Goal: Task Accomplishment & Management: Use online tool/utility

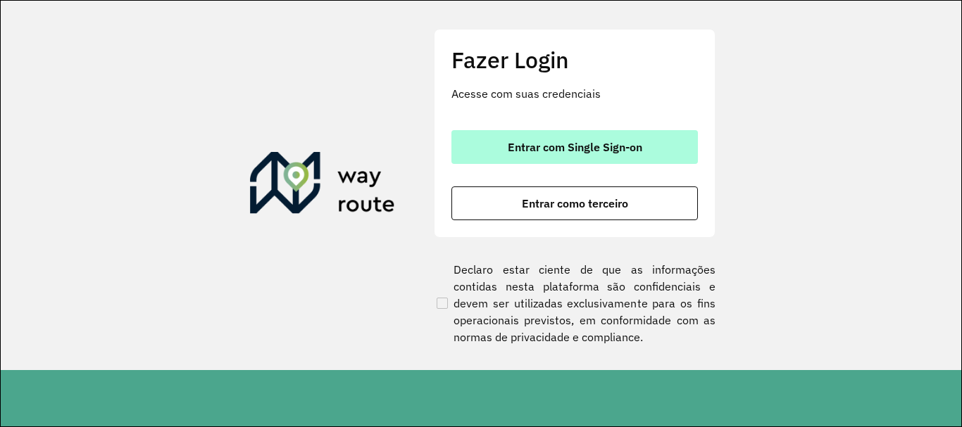
click at [608, 134] on button "Entrar com Single Sign-on" at bounding box center [574, 147] width 246 height 34
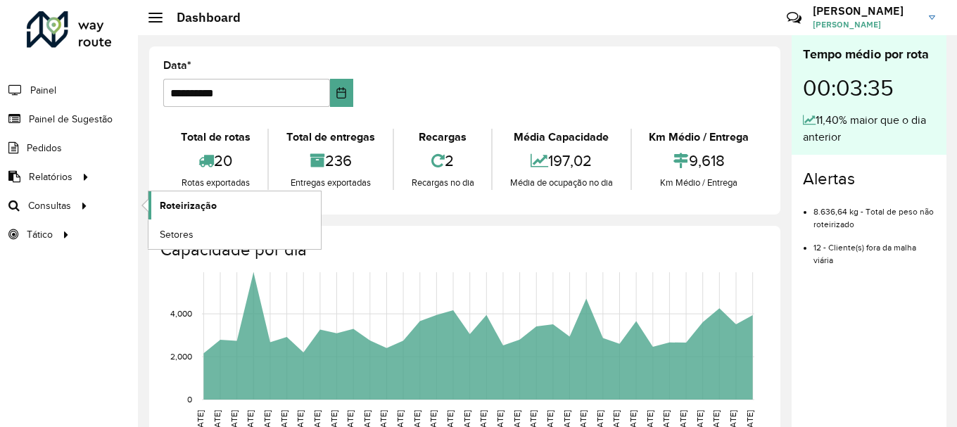
click at [171, 199] on span "Roteirização" at bounding box center [188, 206] width 57 height 15
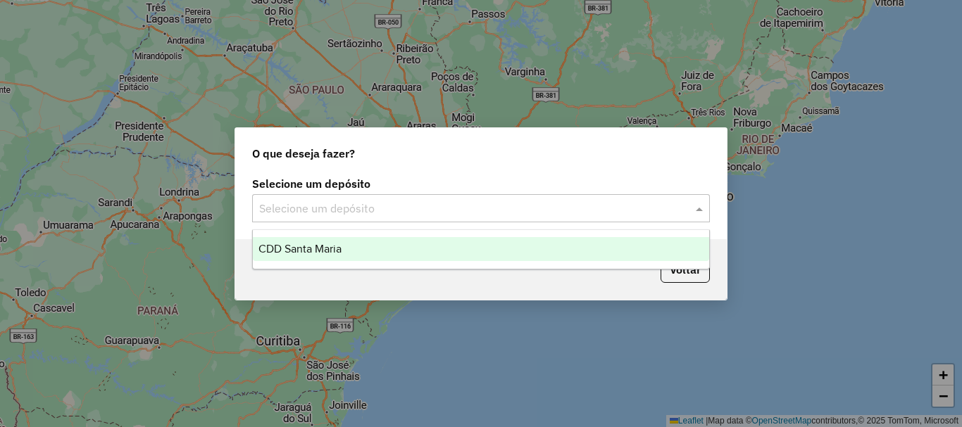
click at [492, 210] on input "text" at bounding box center [466, 209] width 415 height 17
click at [410, 263] on ng-dropdown-panel "CDD Santa Maria" at bounding box center [481, 249] width 458 height 40
click at [416, 255] on div "CDD Santa Maria" at bounding box center [481, 249] width 456 height 24
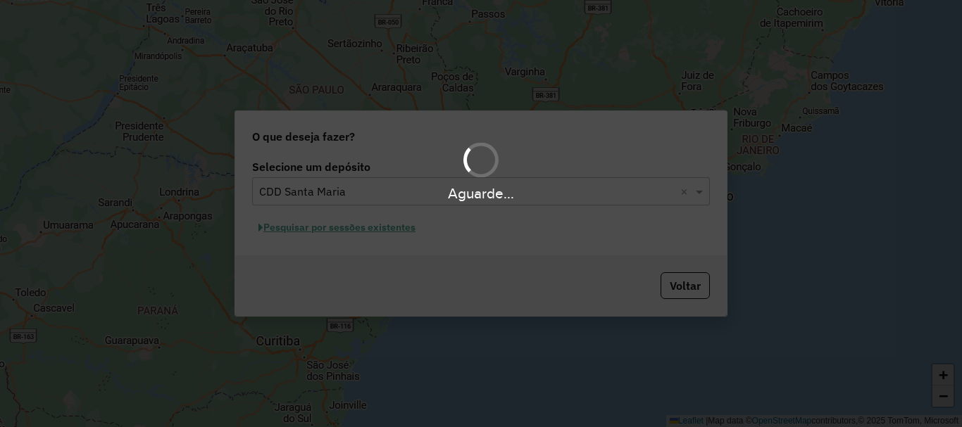
click at [386, 227] on hb-app "Aguarde... Pop-up bloqueado! Seu navegador bloqueou automáticamente a abertura …" at bounding box center [481, 213] width 962 height 427
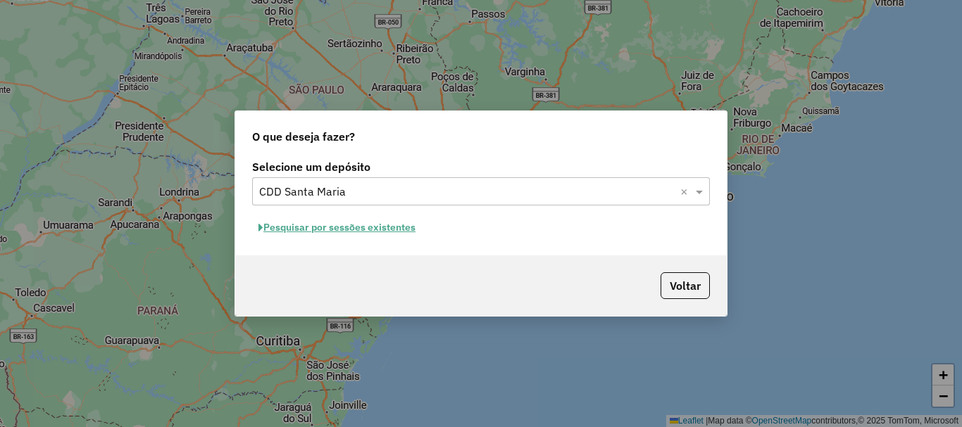
click at [378, 232] on button "Pesquisar por sessões existentes" at bounding box center [337, 228] width 170 height 22
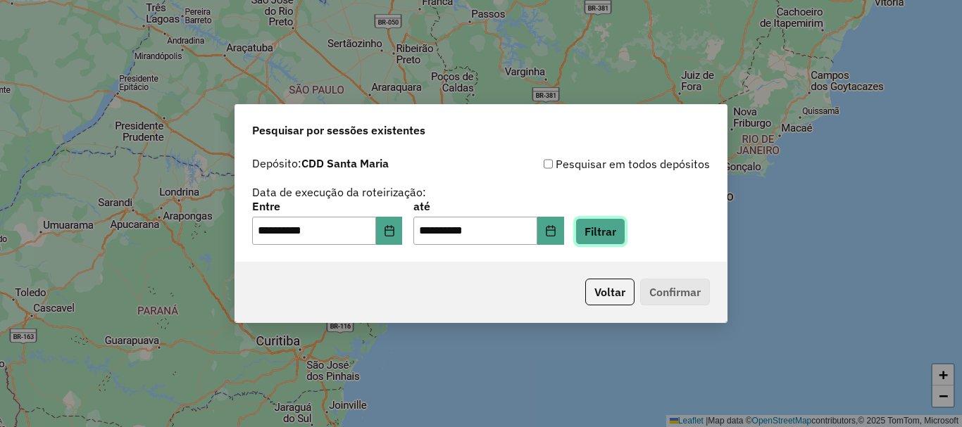
click at [625, 242] on button "Filtrar" at bounding box center [600, 231] width 50 height 27
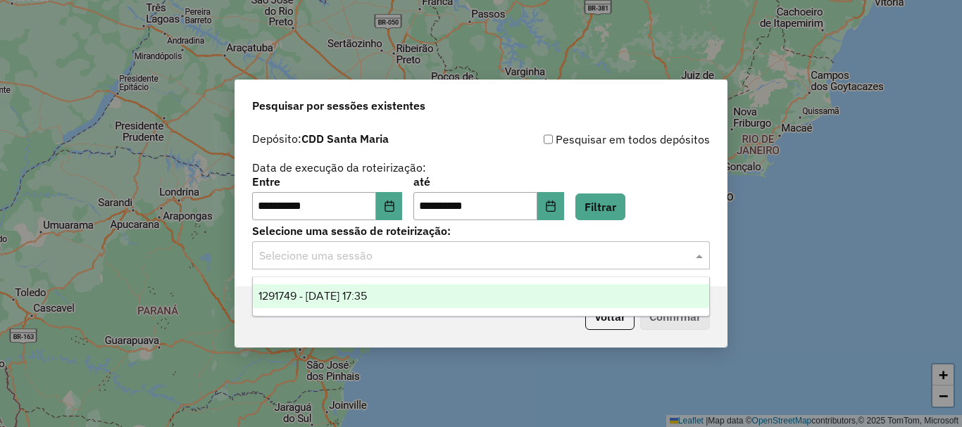
click at [453, 249] on input "text" at bounding box center [466, 256] width 415 height 17
click at [447, 292] on div "1291749 - 10/10/2025 17:35" at bounding box center [481, 296] width 456 height 24
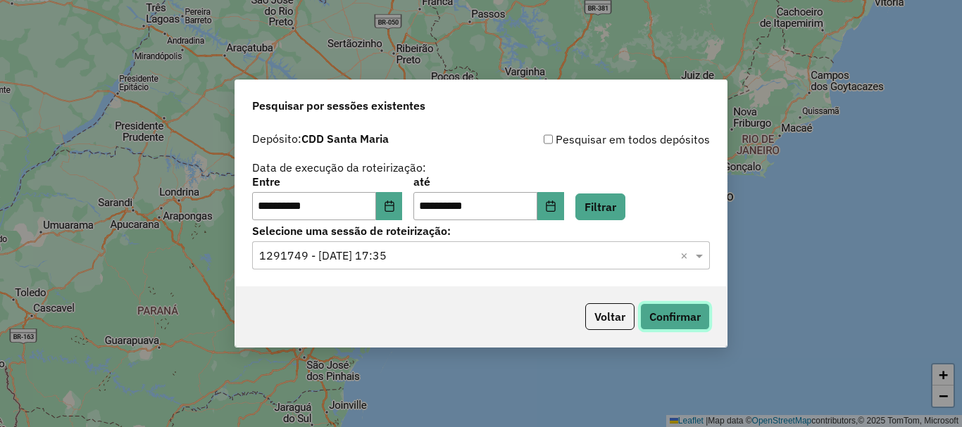
click at [664, 311] on button "Confirmar" at bounding box center [675, 316] width 70 height 27
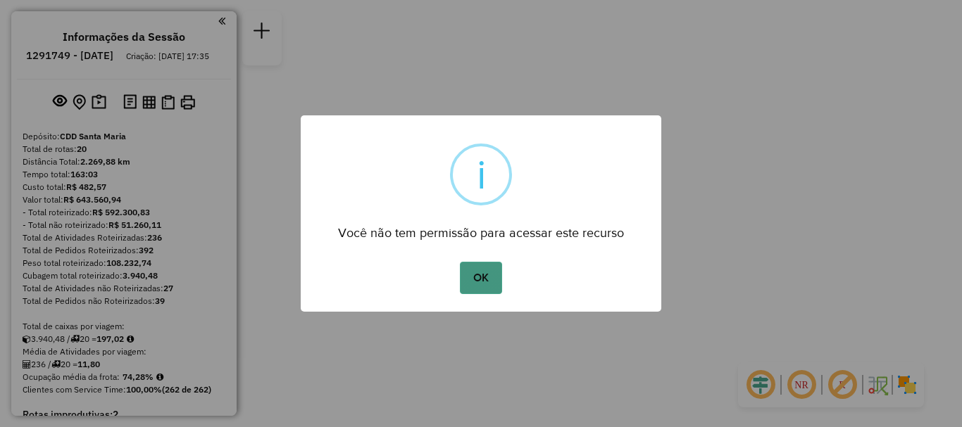
click at [468, 267] on button "OK" at bounding box center [481, 278] width 42 height 32
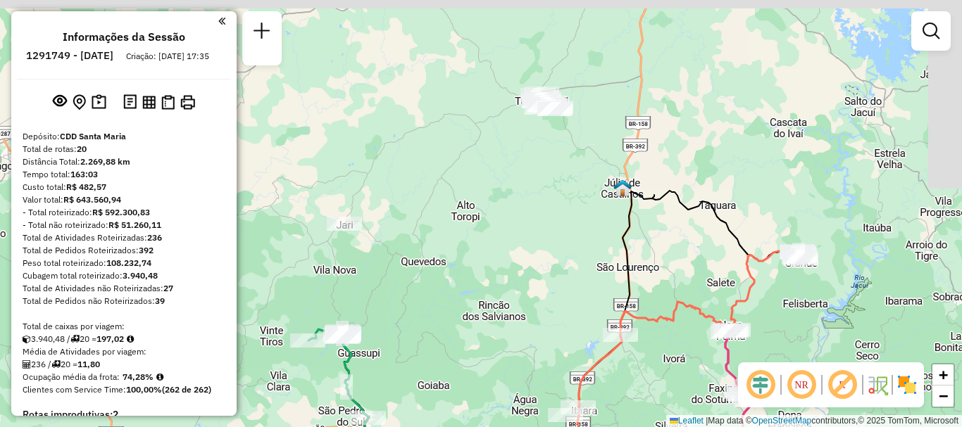
drag, startPoint x: 540, startPoint y: 265, endPoint x: 486, endPoint y: 319, distance: 75.7
click at [486, 319] on div "Rota 1 - Placa JBF4J56 19012427 - BeF LANCHERIA E DIST Rota 5 - Placa JCY1B16 1…" at bounding box center [481, 213] width 962 height 427
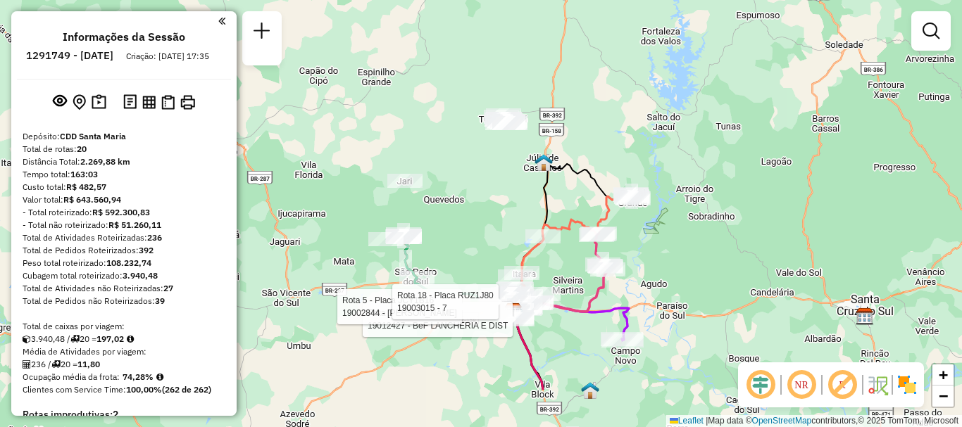
drag, startPoint x: 494, startPoint y: 297, endPoint x: 479, endPoint y: 218, distance: 80.9
click at [479, 218] on div "Rota 1 - Placa JBF4J56 19012427 - BeF LANCHERIA E DIST Rota 5 - Placa JCY1B16 1…" at bounding box center [481, 213] width 962 height 427
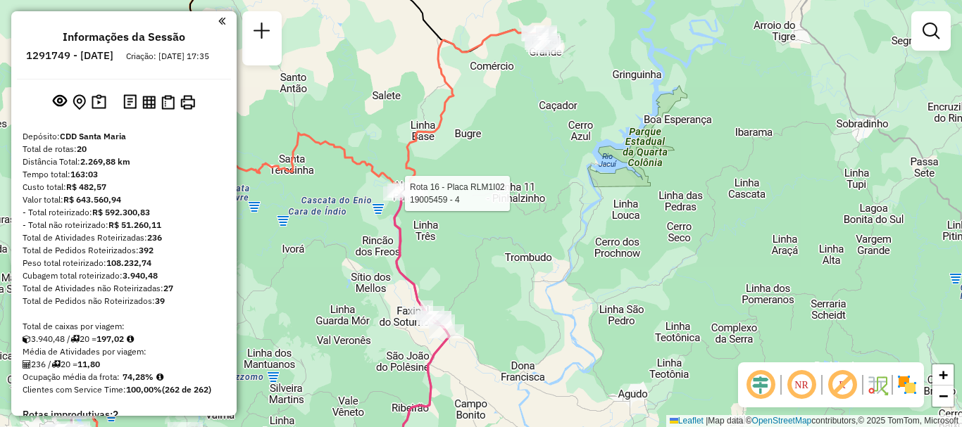
click at [408, 201] on div at bounding box center [400, 194] width 35 height 14
select select "**********"
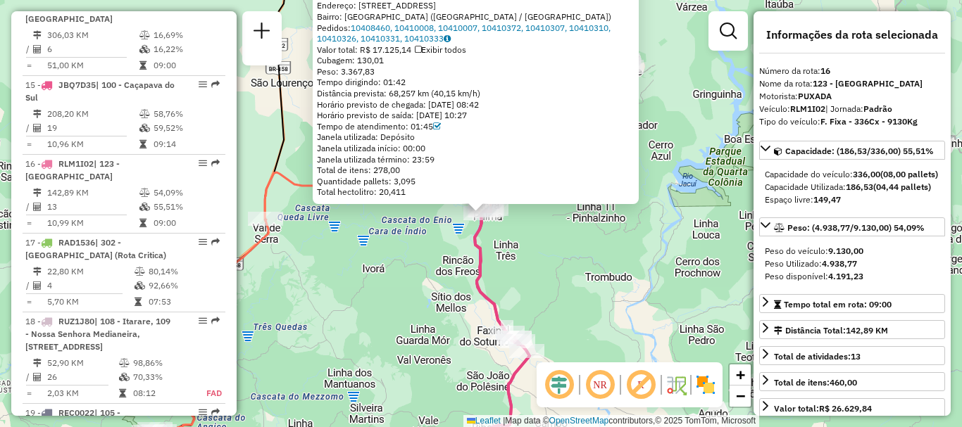
scroll to position [1861, 0]
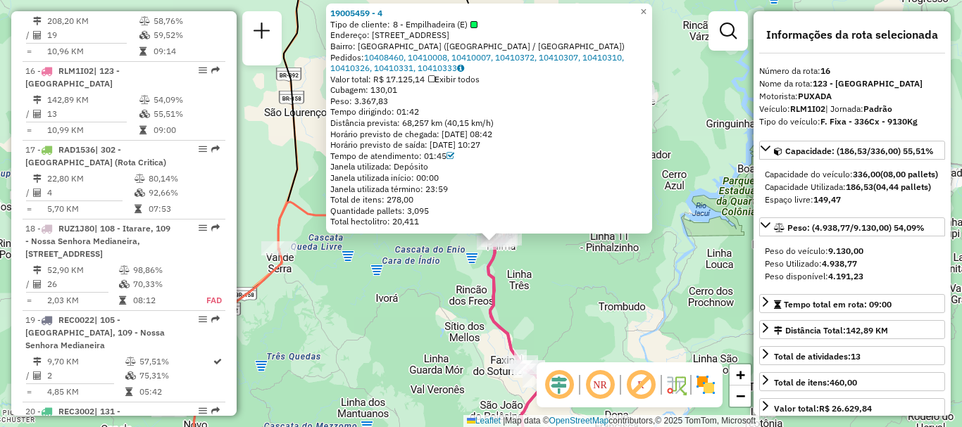
drag, startPoint x: 559, startPoint y: 236, endPoint x: 608, endPoint y: 193, distance: 64.8
click at [574, 275] on div "19005459 - 4 Tipo de cliente: 8 - Empilhadeira (E) Endereço: AV EMANCIPACAO 825…" at bounding box center [481, 213] width 962 height 427
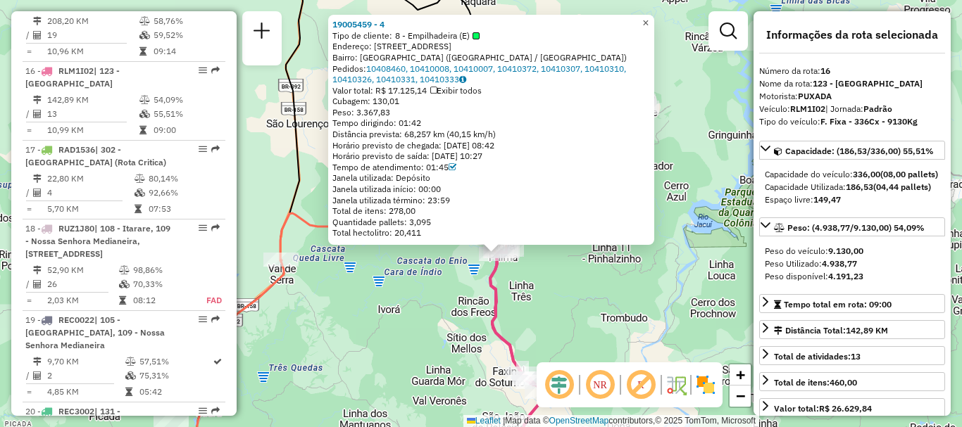
click at [648, 23] on span "×" at bounding box center [645, 23] width 6 height 12
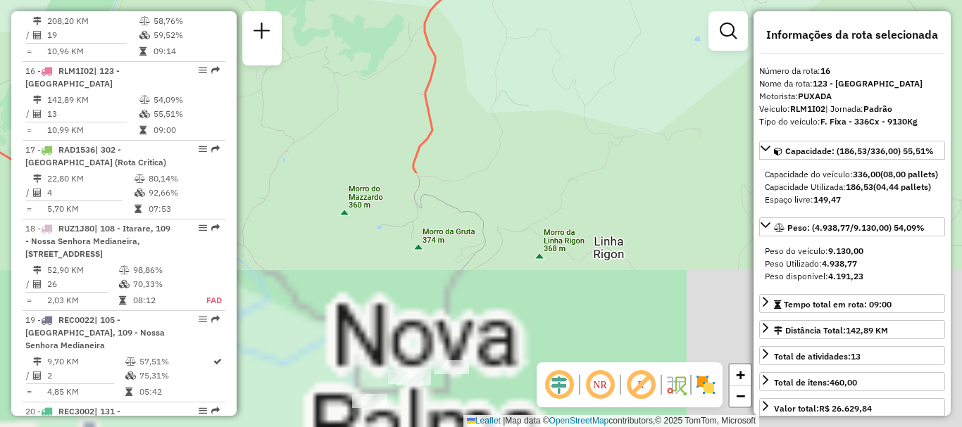
drag, startPoint x: 395, startPoint y: 334, endPoint x: 442, endPoint y: 38, distance: 300.1
click at [442, 38] on div "Janela de atendimento Grade de atendimento Capacidade Transportadoras Veículos …" at bounding box center [481, 213] width 962 height 427
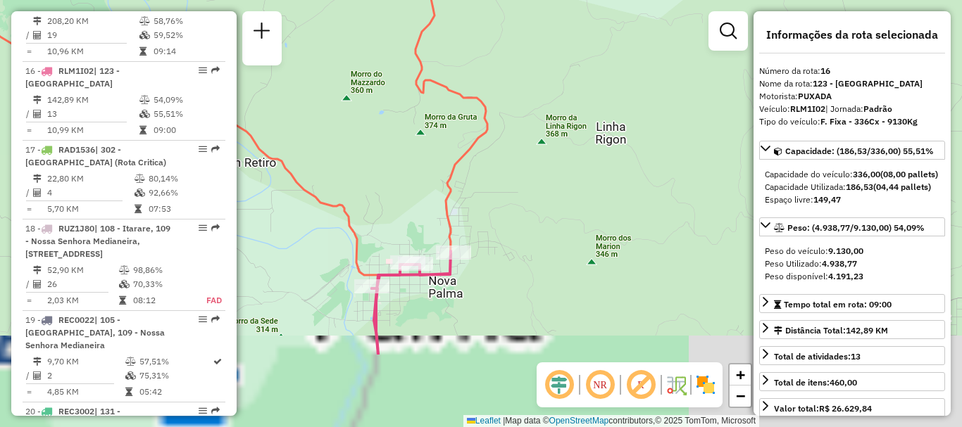
drag, startPoint x: 439, startPoint y: 194, endPoint x: 448, endPoint y: 44, distance: 150.2
click at [448, 44] on icon at bounding box center [202, 58] width 593 height 433
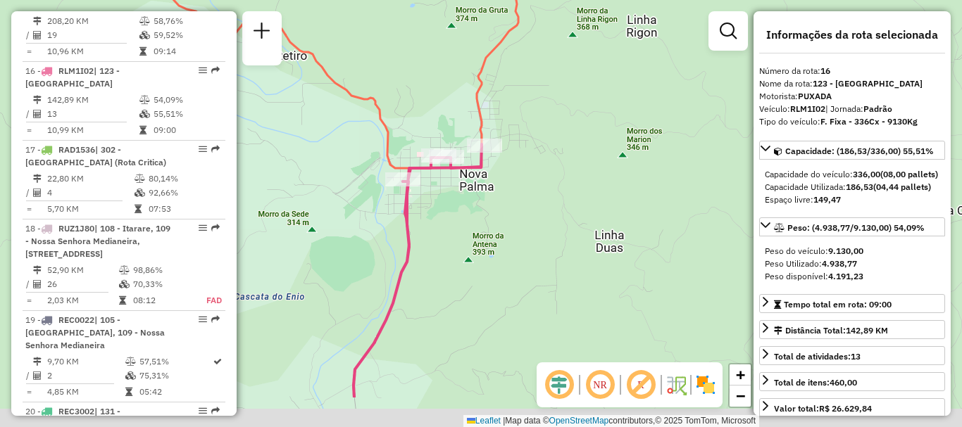
drag, startPoint x: 420, startPoint y: 161, endPoint x: 465, endPoint y: 39, distance: 129.6
click at [465, 39] on div "Janela de atendimento Grade de atendimento Capacidade Transportadoras Veículos …" at bounding box center [481, 213] width 962 height 427
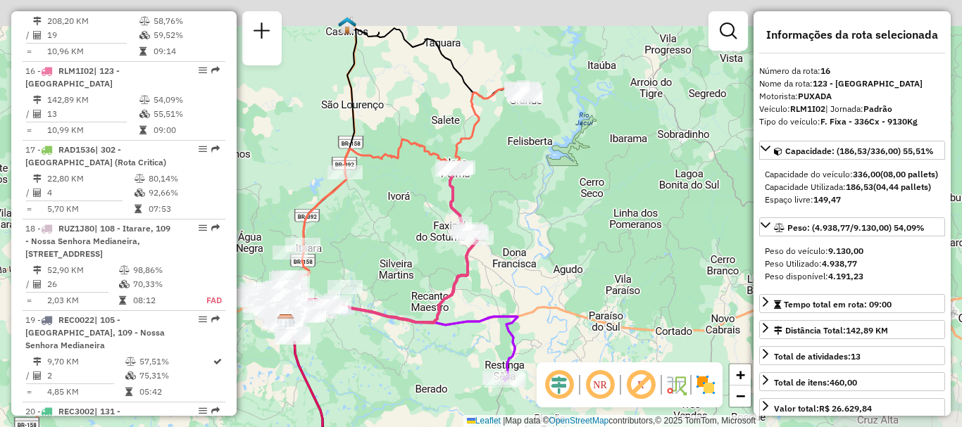
drag, startPoint x: 524, startPoint y: 99, endPoint x: 538, endPoint y: 173, distance: 75.2
click at [538, 173] on div "Janela de atendimento Grade de atendimento Capacidade Transportadoras Veículos …" at bounding box center [481, 213] width 962 height 427
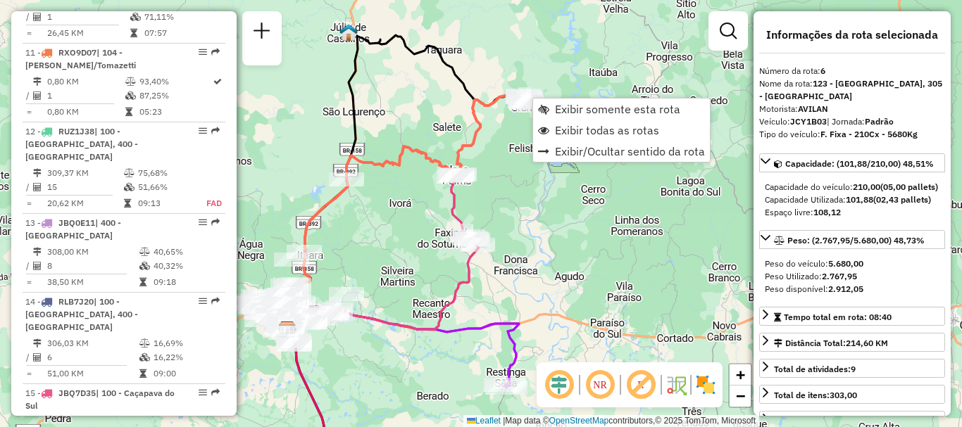
scroll to position [1060, 0]
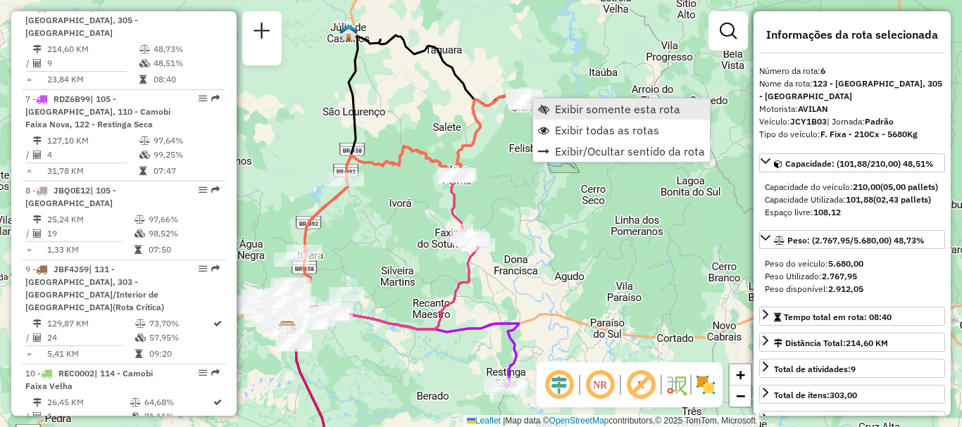
click at [605, 113] on span "Exibir somente esta rota" at bounding box center [617, 108] width 125 height 11
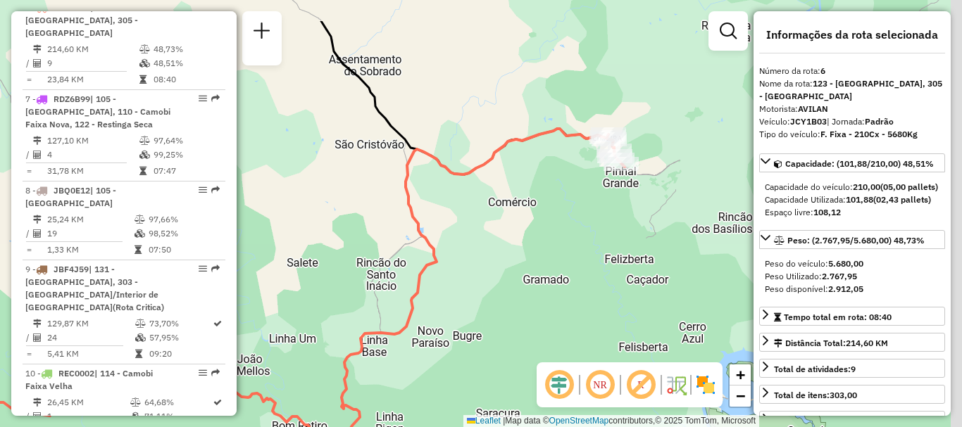
drag, startPoint x: 599, startPoint y: 153, endPoint x: 583, endPoint y: 222, distance: 70.2
click at [583, 222] on div "Janela de atendimento Grade de atendimento Capacidade Transportadoras Veículos …" at bounding box center [481, 213] width 962 height 427
